Goal: Information Seeking & Learning: Learn about a topic

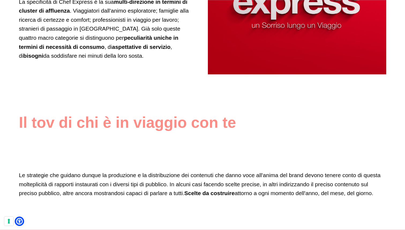
scroll to position [582, 0]
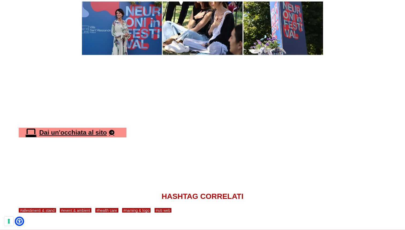
scroll to position [1671, 0]
